Goal: Transaction & Acquisition: Purchase product/service

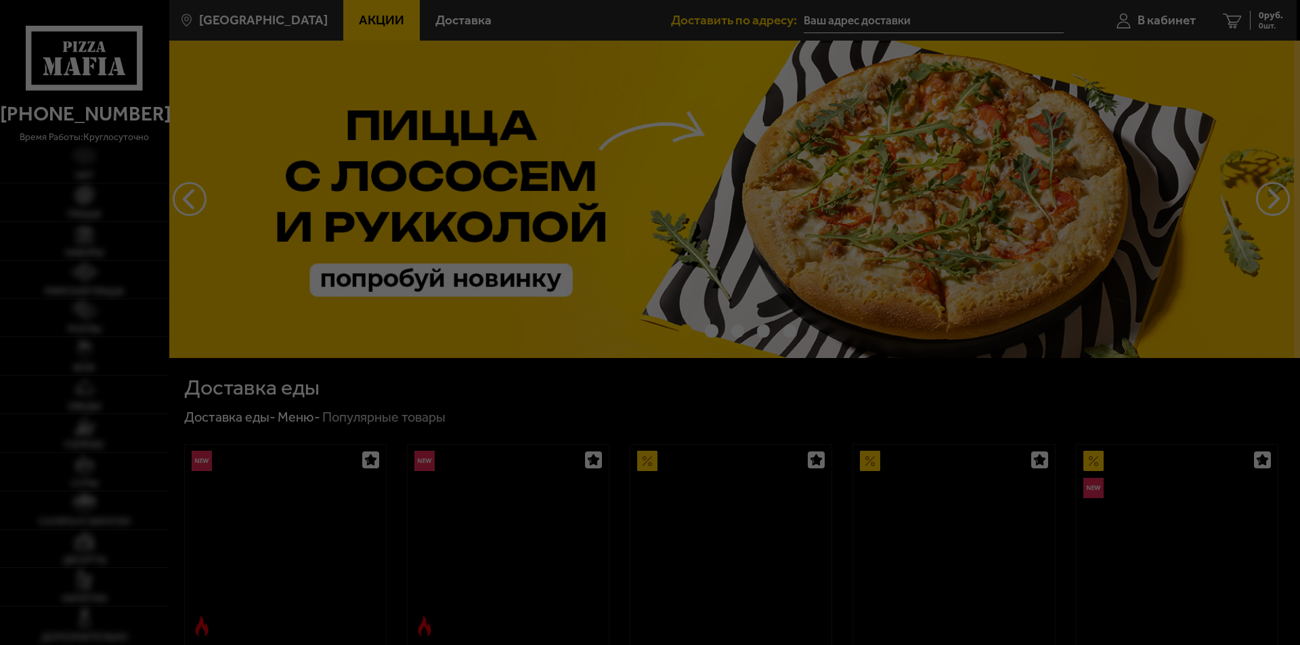
type input "[PERSON_NAME], [STREET_ADDRESS]"
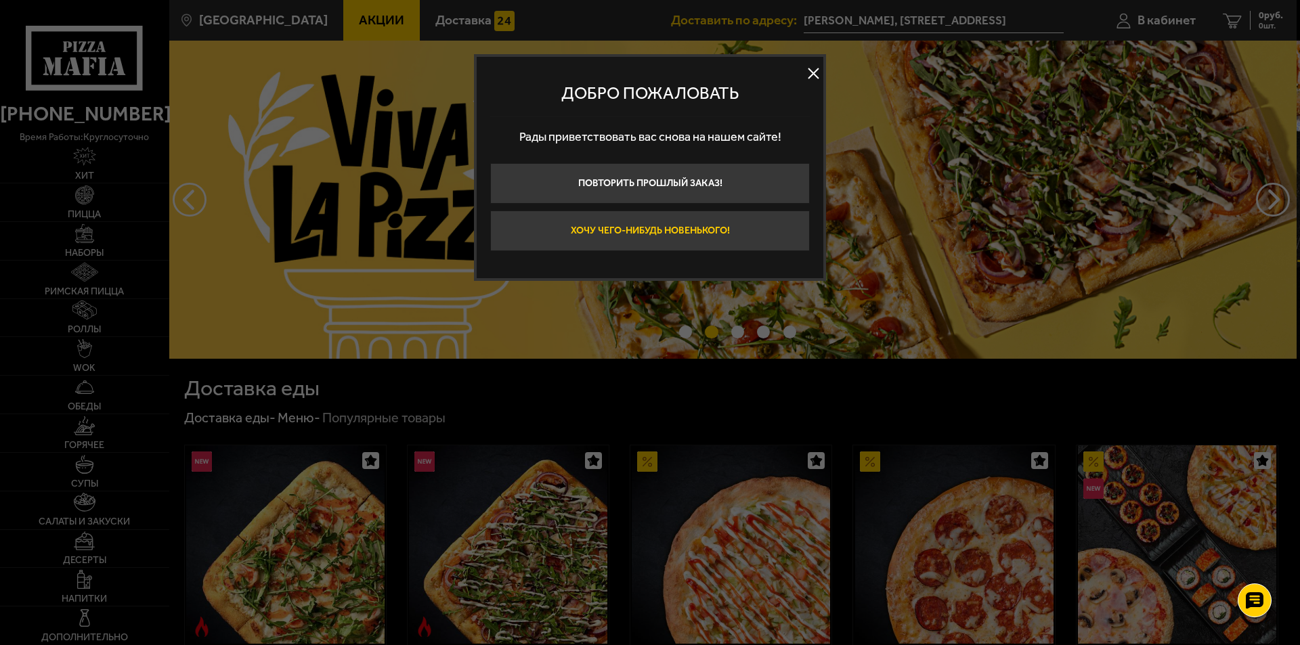
click at [678, 230] on button "Хочу чего-нибудь новенького!" at bounding box center [650, 231] width 320 height 41
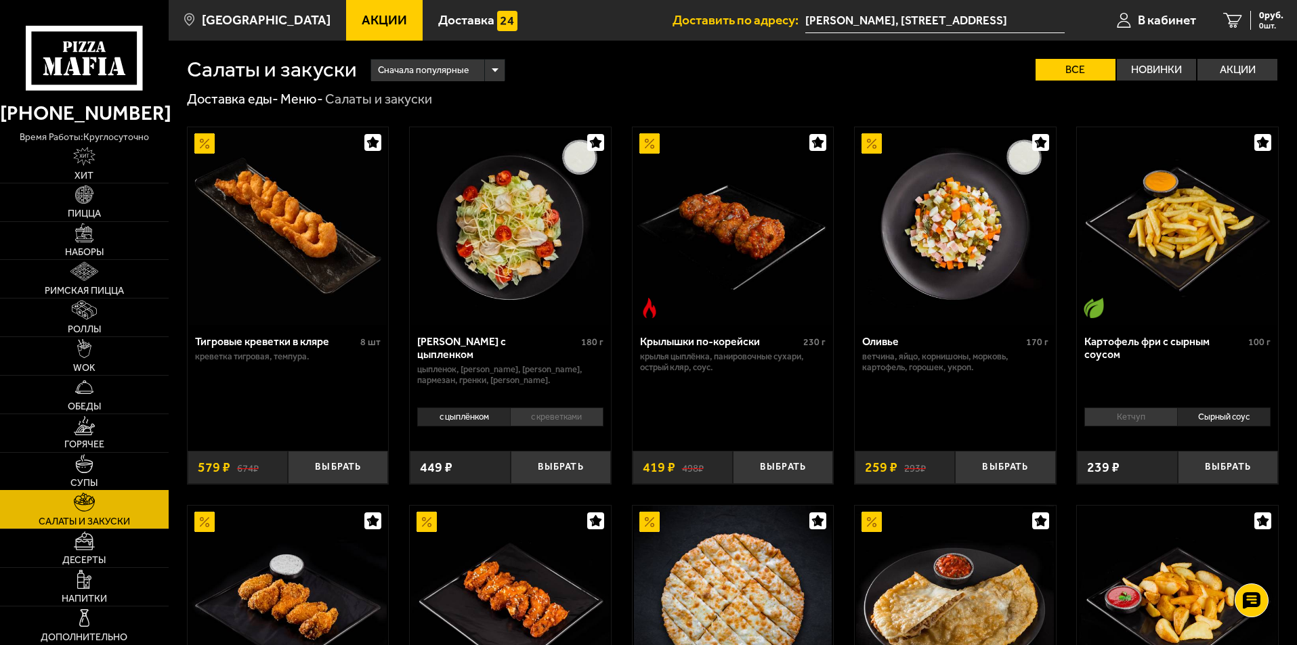
click at [85, 473] on img at bounding box center [84, 463] width 19 height 19
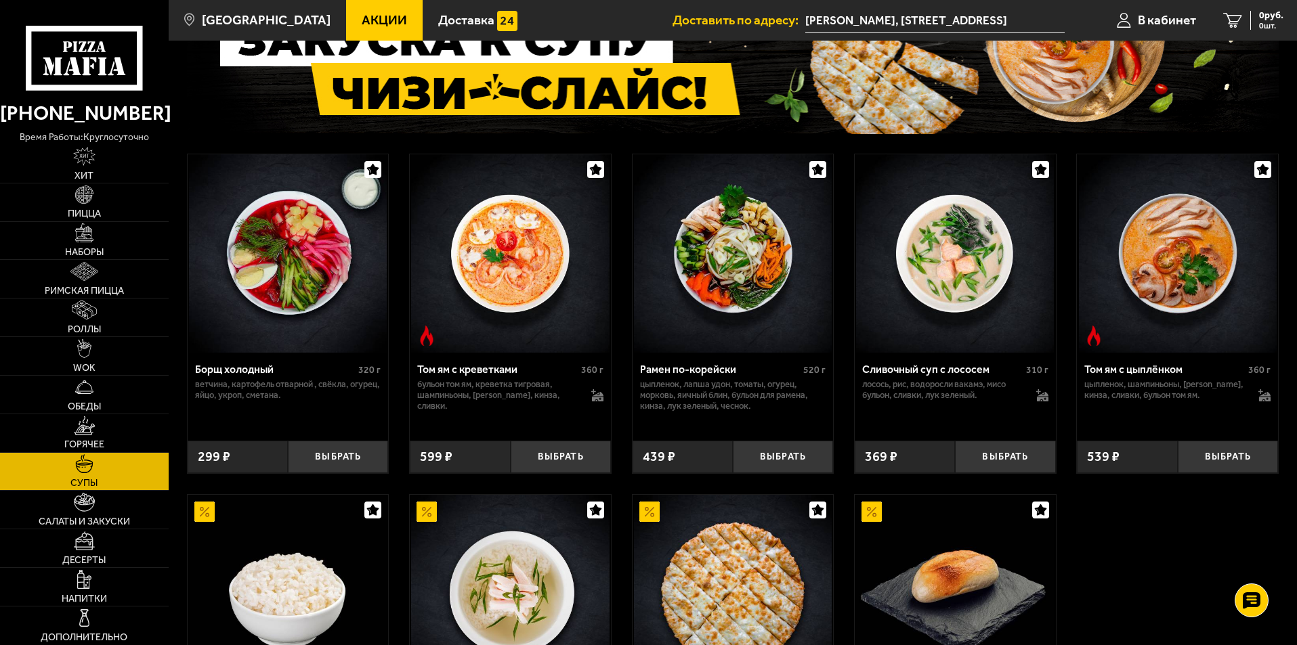
scroll to position [135, 0]
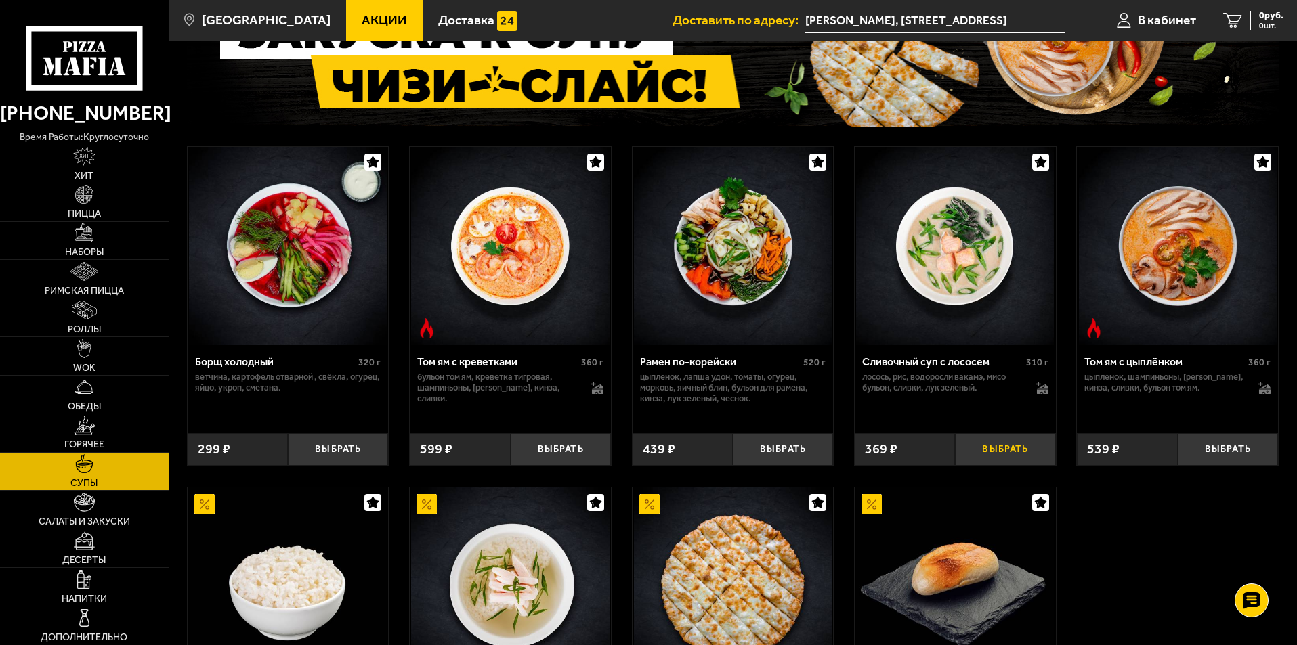
click at [1006, 444] on button "Выбрать" at bounding box center [1005, 449] width 100 height 33
click at [93, 230] on img at bounding box center [84, 232] width 19 height 19
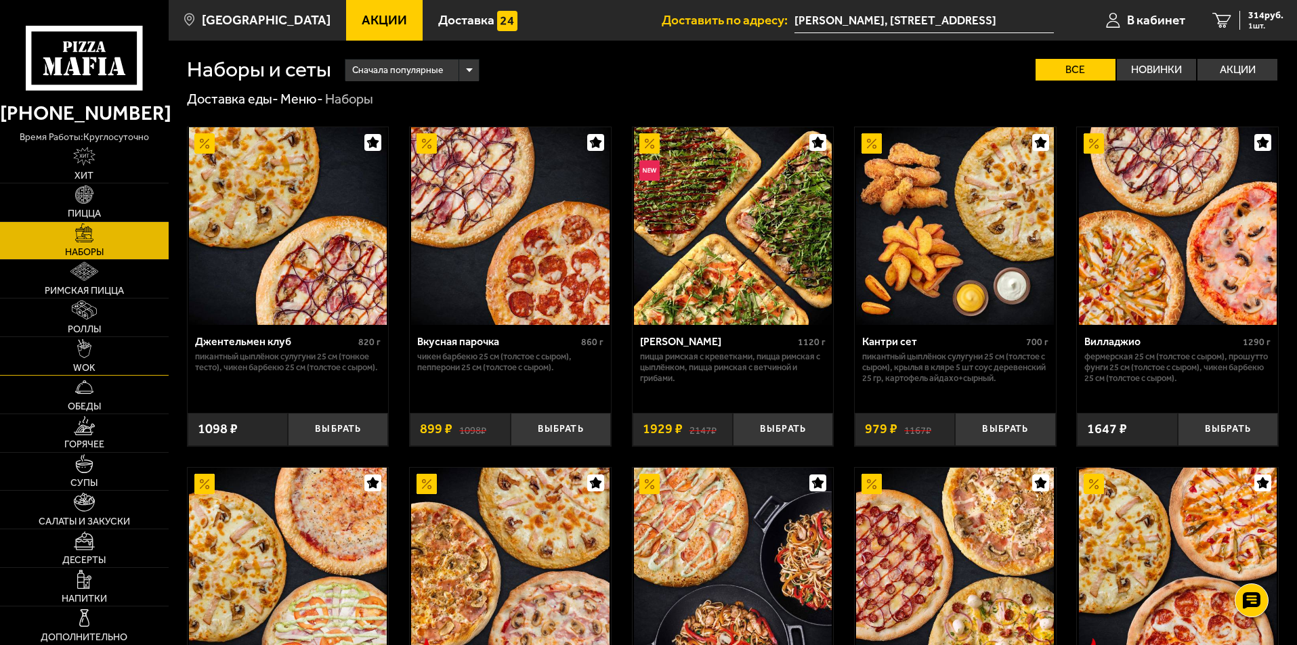
click at [87, 360] on link "WOK" at bounding box center [84, 356] width 169 height 38
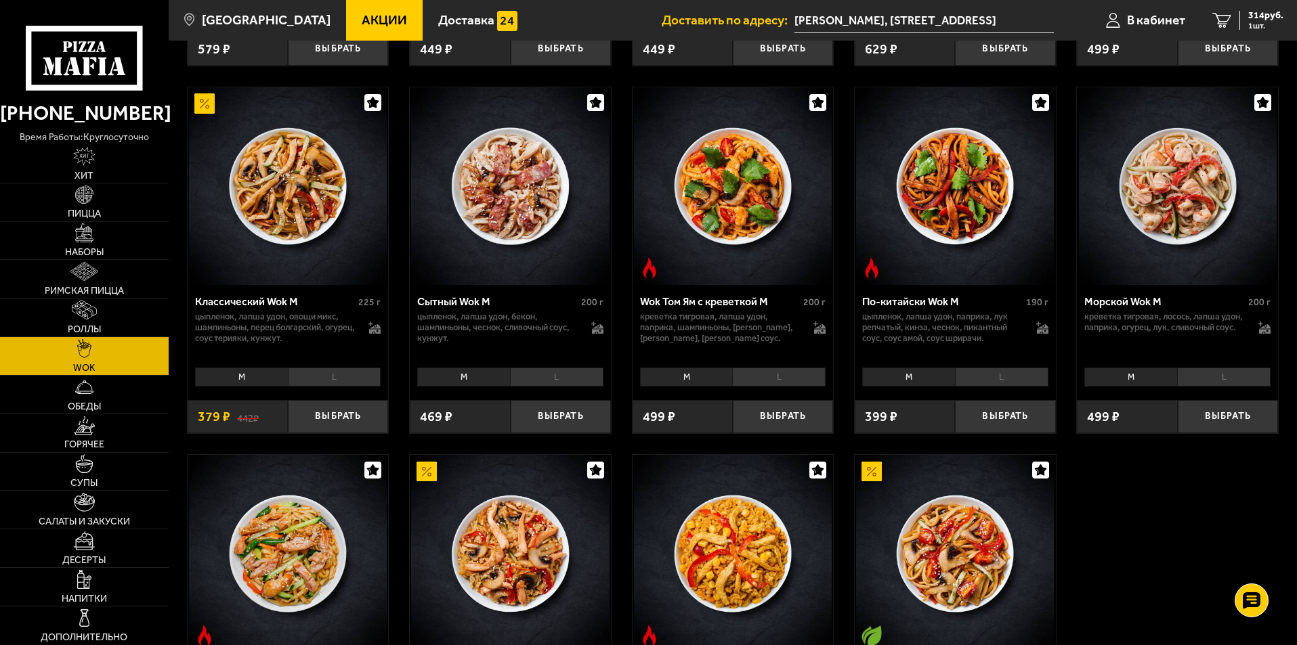
scroll to position [406, 0]
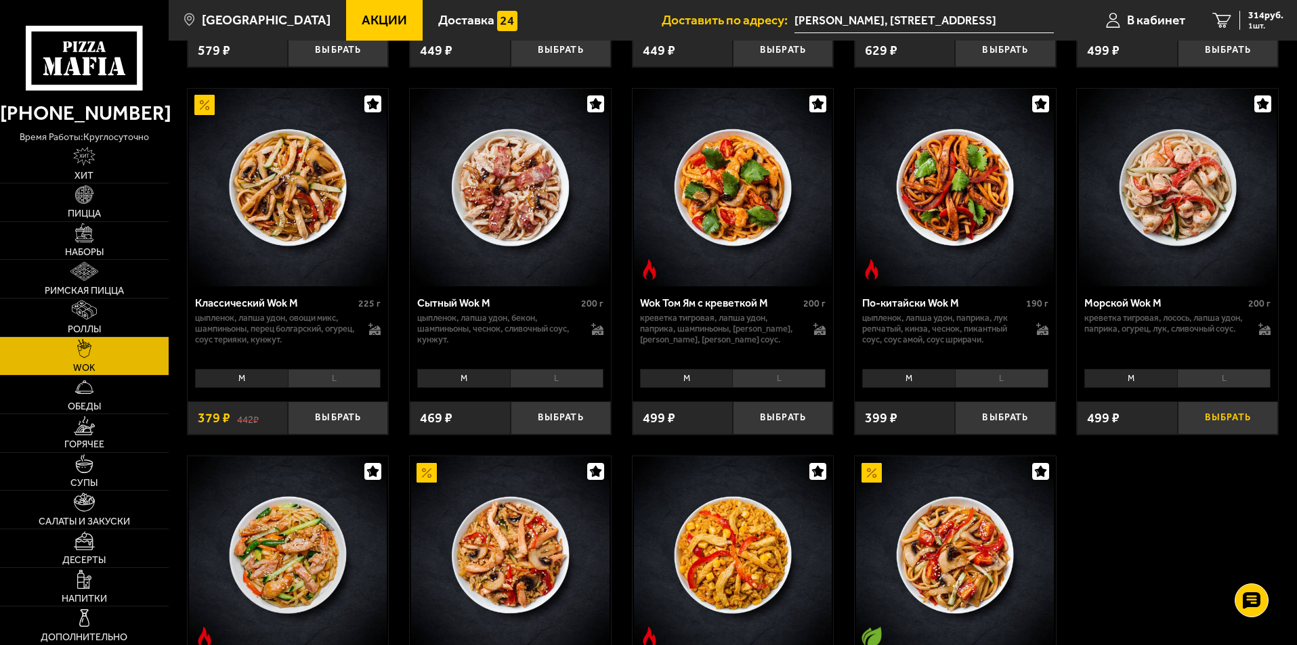
click at [1255, 424] on button "Выбрать" at bounding box center [1228, 418] width 100 height 33
click at [1270, 16] on span "738 руб." at bounding box center [1265, 15] width 35 height 9
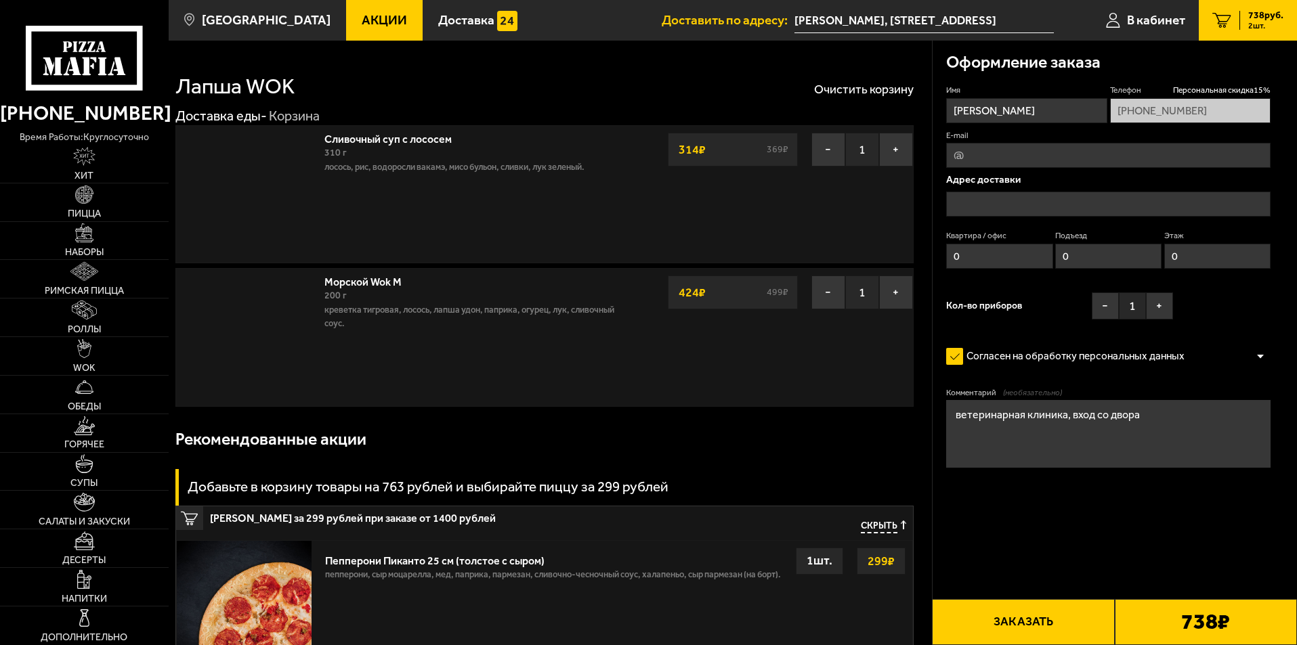
type input "[PERSON_NAME], [STREET_ADDRESS]"
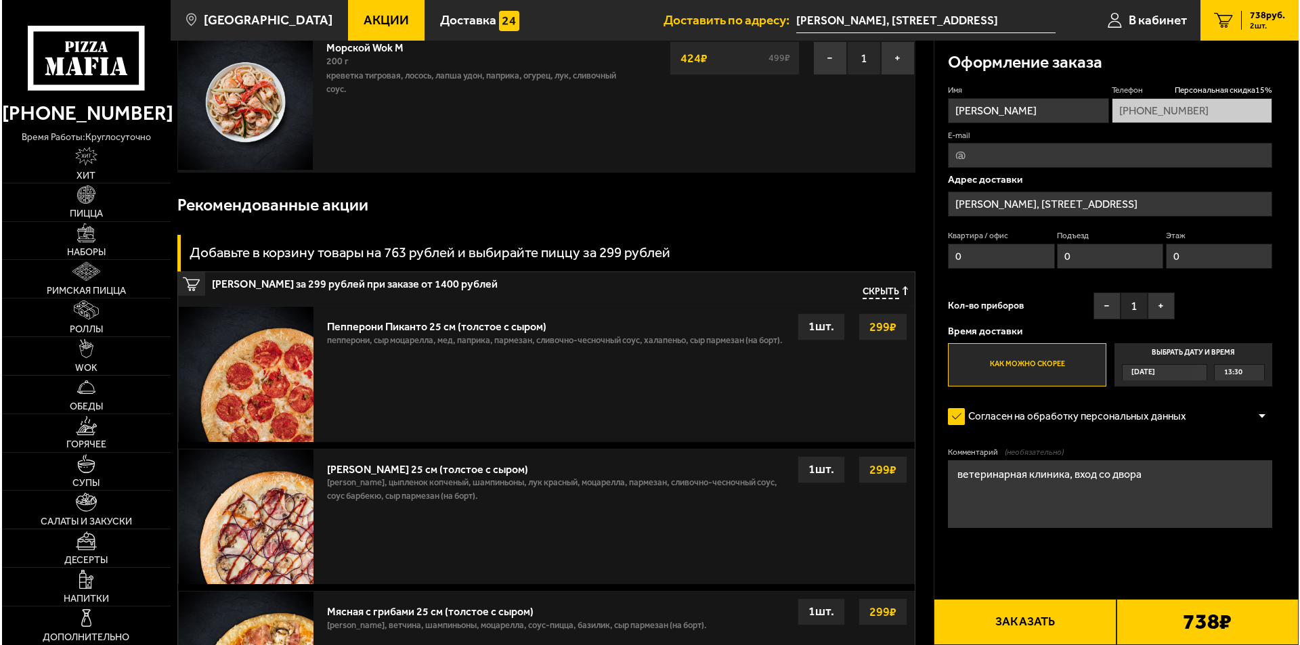
scroll to position [158, 0]
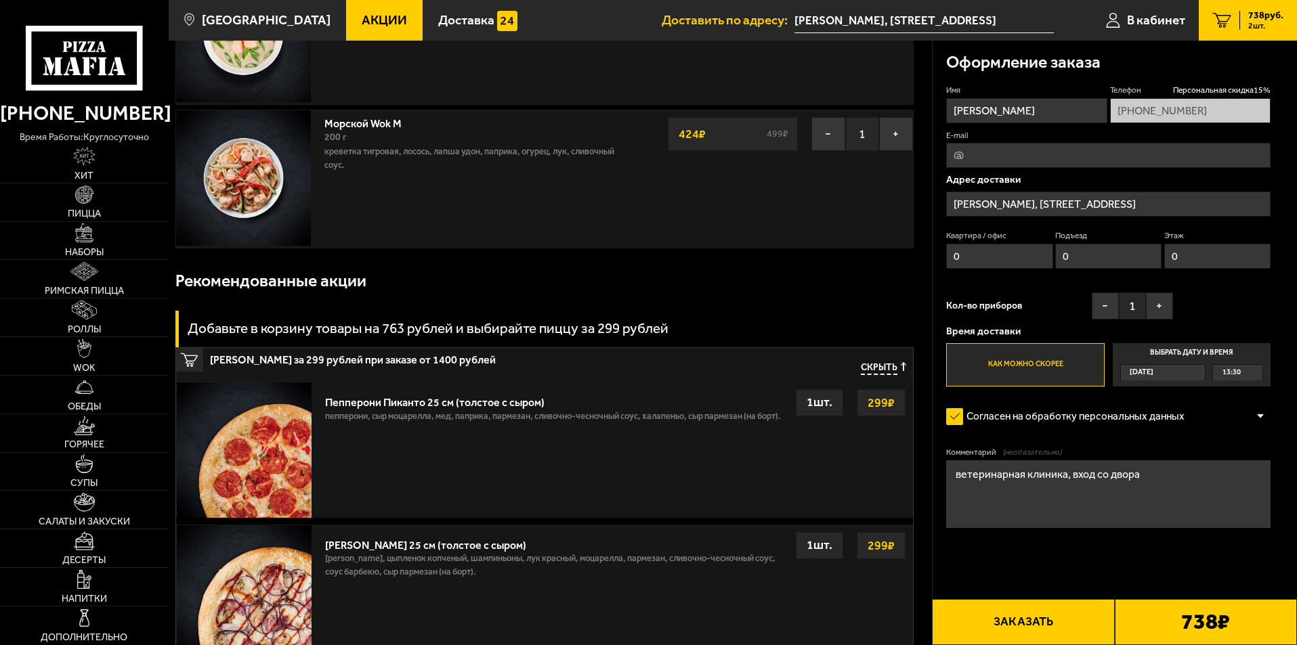
click at [1044, 624] on button "Заказать" at bounding box center [1023, 622] width 182 height 46
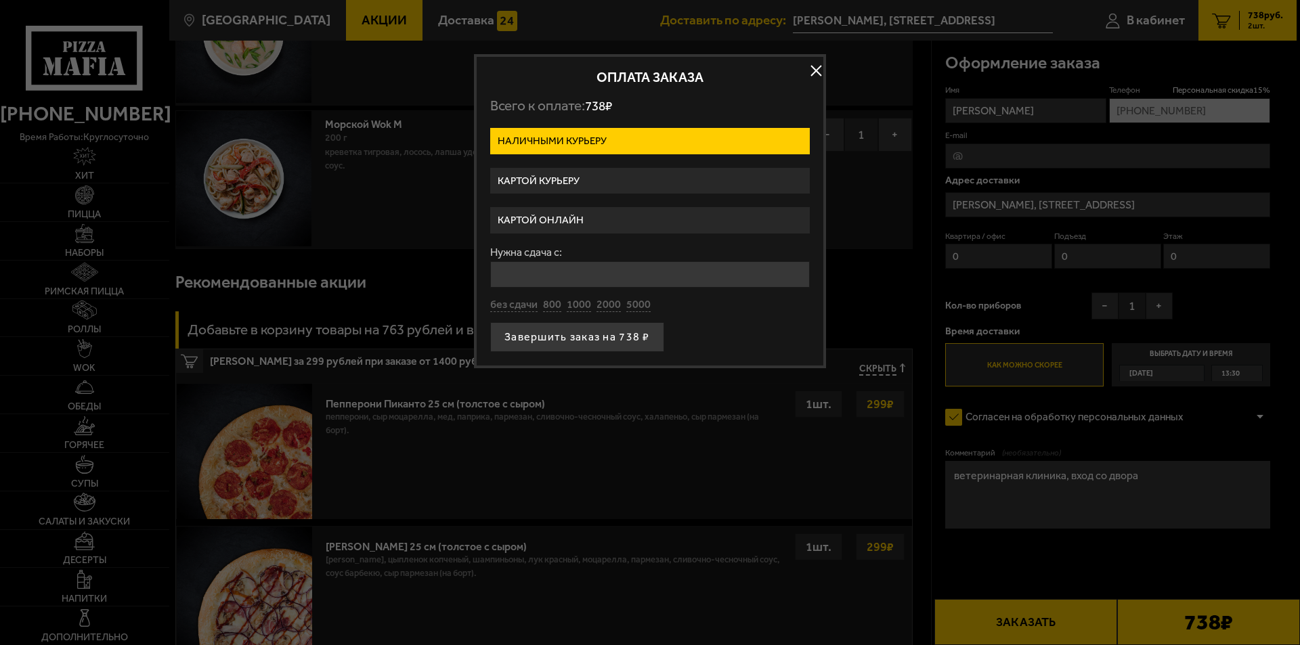
click at [562, 272] on input "Нужна сдача с:" at bounding box center [650, 274] width 320 height 26
type input "1000"
click at [577, 335] on button "Завершить заказ на 738 ₽" at bounding box center [577, 337] width 174 height 30
